Goal: Navigation & Orientation: Find specific page/section

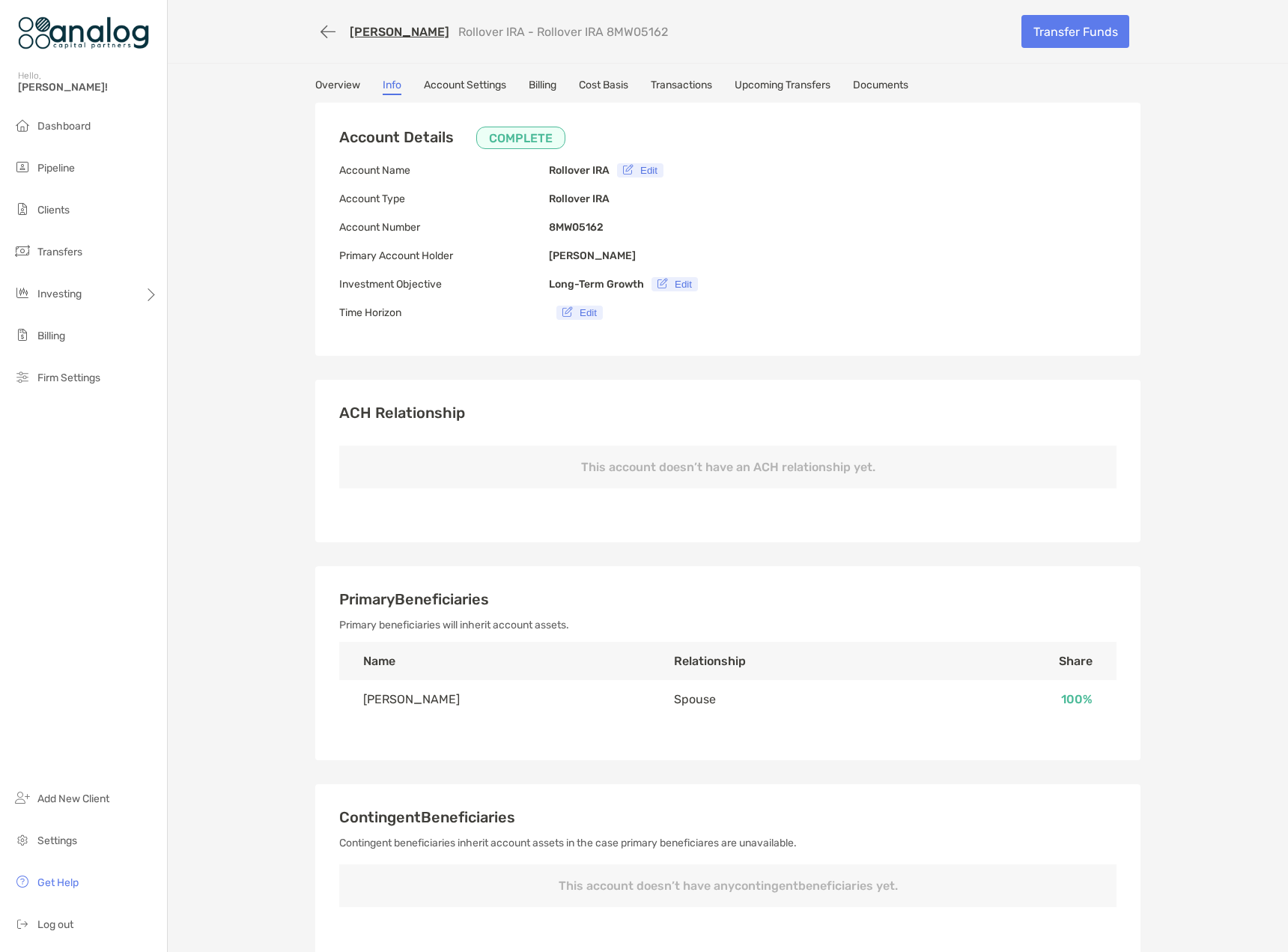
scroll to position [749, 0]
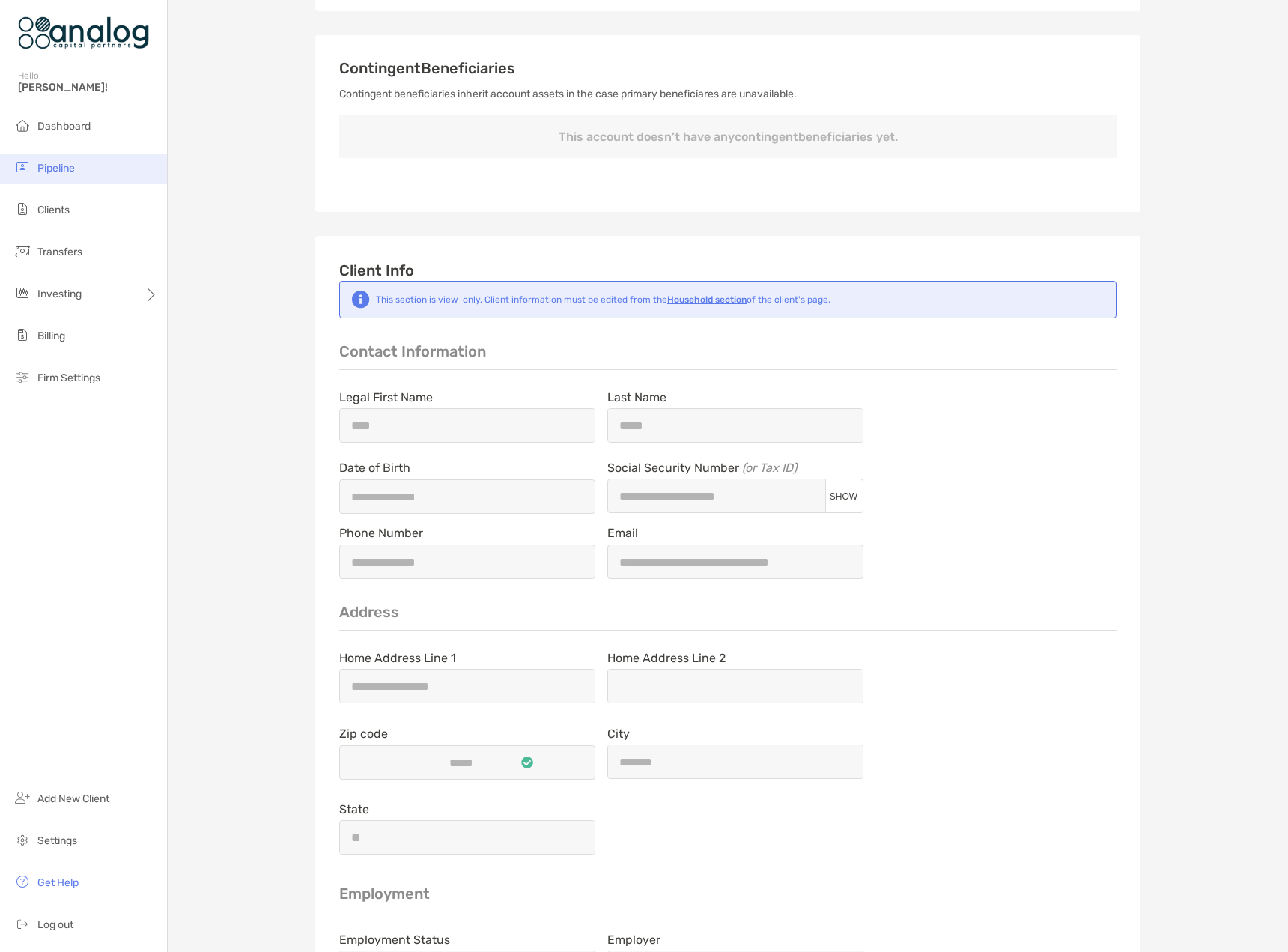
click at [62, 167] on span "Pipeline" at bounding box center [56, 168] width 37 height 13
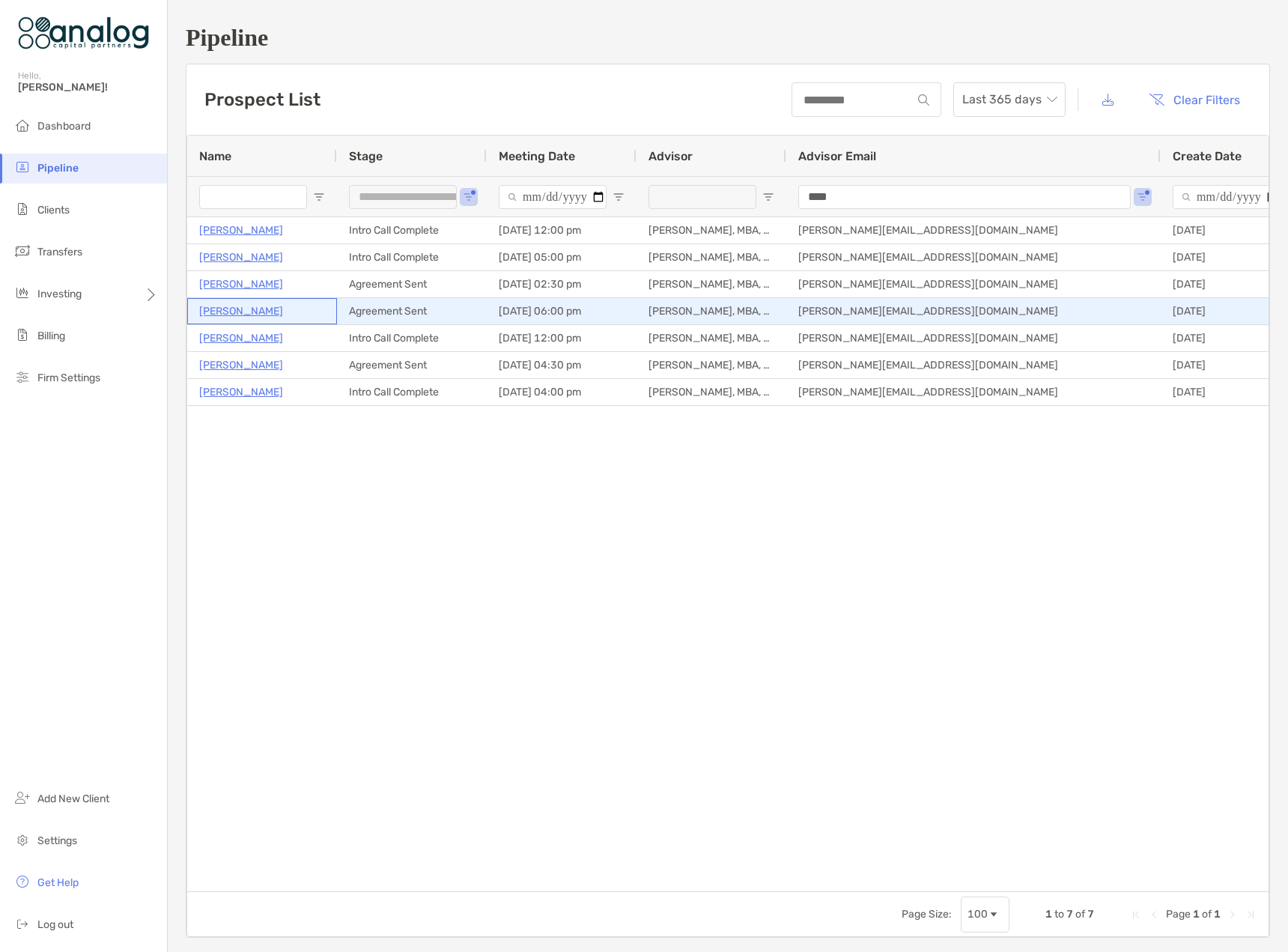
click at [239, 311] on p "[PERSON_NAME]" at bounding box center [241, 311] width 84 height 19
